Goal: Book appointment/travel/reservation

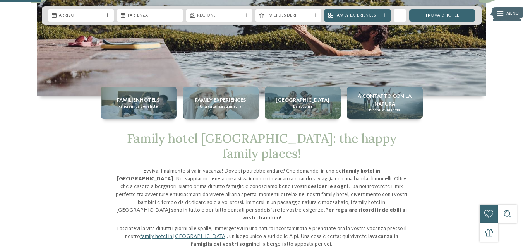
scroll to position [116, 0]
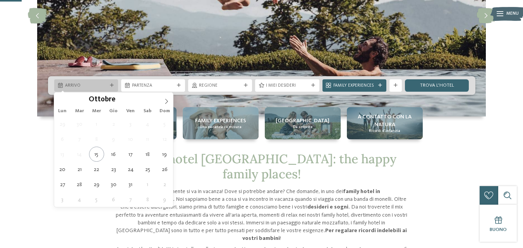
click at [89, 83] on span "Arrivo" at bounding box center [86, 86] width 42 height 6
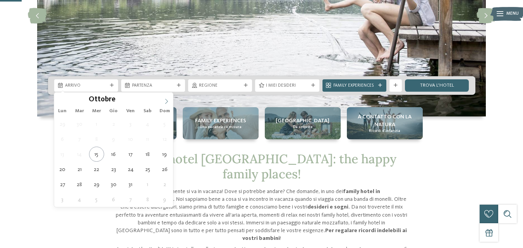
click at [167, 98] on span at bounding box center [166, 99] width 13 height 13
type input "****"
click at [166, 97] on span at bounding box center [166, 99] width 13 height 13
type div "[DATE]"
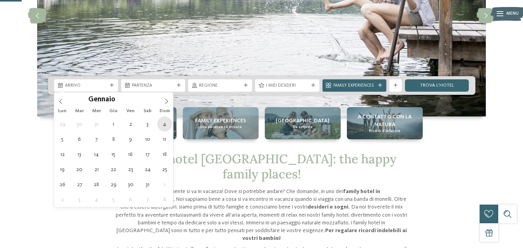
type input "****"
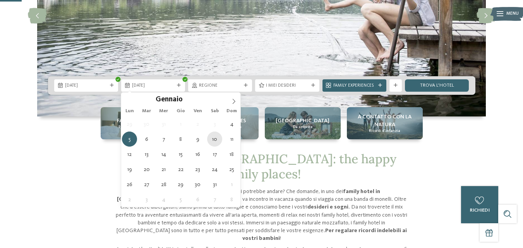
type div "[DATE]"
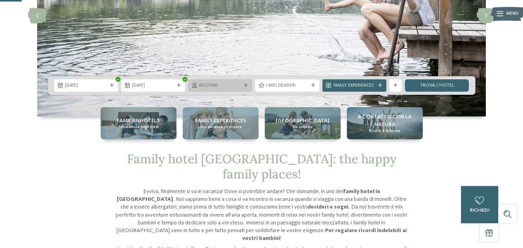
click at [229, 85] on span "Regione" at bounding box center [220, 86] width 42 height 6
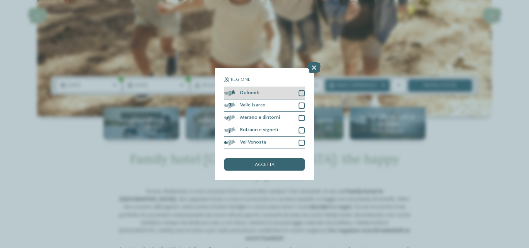
click at [301, 95] on div at bounding box center [302, 93] width 6 height 6
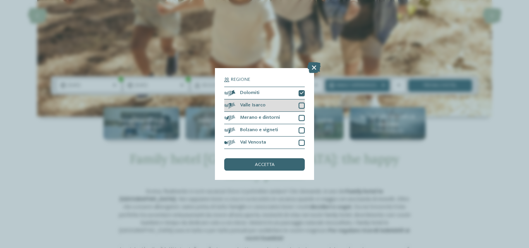
click at [302, 107] on div at bounding box center [302, 106] width 6 height 6
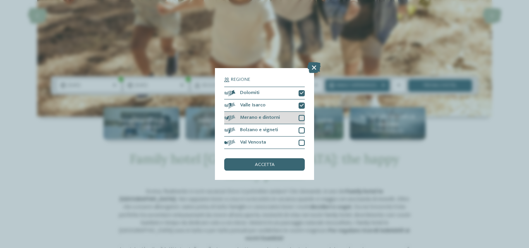
click at [299, 116] on div at bounding box center [302, 118] width 6 height 6
click at [301, 131] on div at bounding box center [302, 130] width 6 height 6
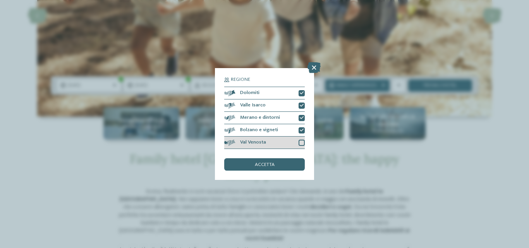
click at [300, 143] on div at bounding box center [302, 143] width 6 height 6
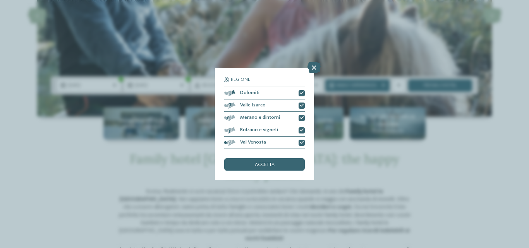
drag, startPoint x: 265, startPoint y: 162, endPoint x: 268, endPoint y: 159, distance: 4.1
click at [266, 163] on span "accetta" at bounding box center [265, 165] width 20 height 5
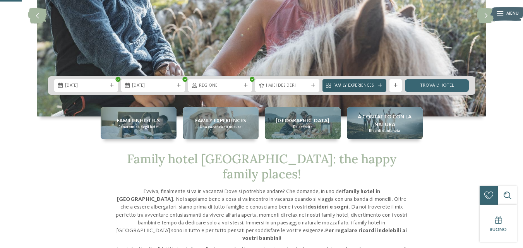
click at [359, 82] on div "Family Experiences" at bounding box center [355, 85] width 64 height 12
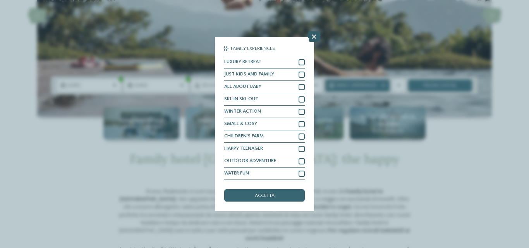
click at [315, 34] on icon at bounding box center [314, 36] width 13 height 11
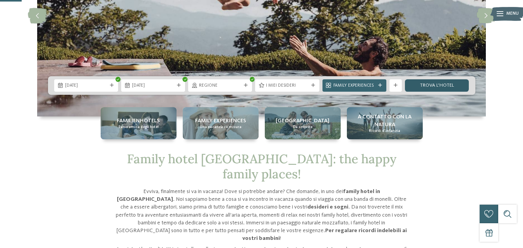
click at [423, 86] on link "trova l’hotel" at bounding box center [437, 85] width 64 height 12
